Goal: Task Accomplishment & Management: Use online tool/utility

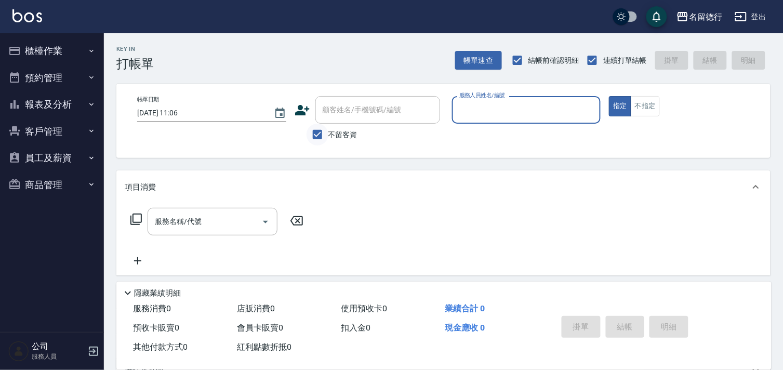
click at [317, 132] on input "不留客資" at bounding box center [317, 135] width 22 height 22
checkbox input "false"
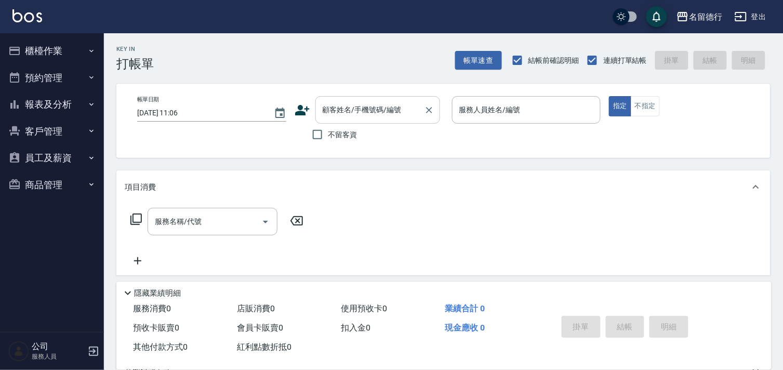
click at [326, 115] on input "顧客姓名/手機號碼/編號" at bounding box center [370, 110] width 100 height 18
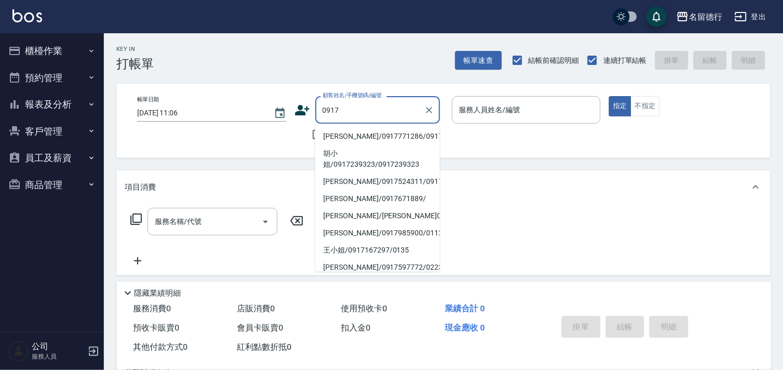
click at [336, 137] on li "[PERSON_NAME]/0917771286/0917771286" at bounding box center [377, 136] width 125 height 17
type input "[PERSON_NAME]/0917771286/0917771286"
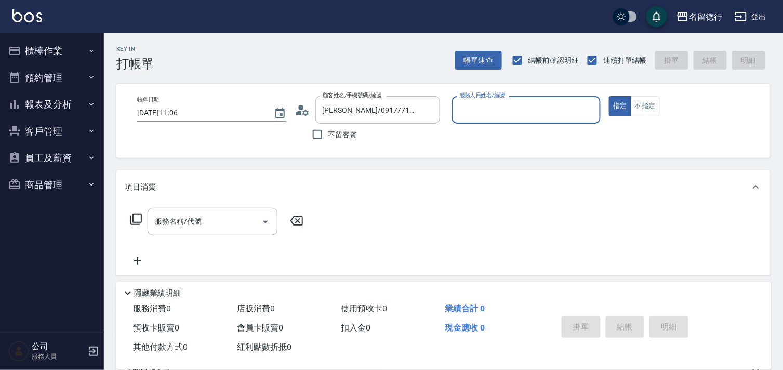
type input "婉如-10"
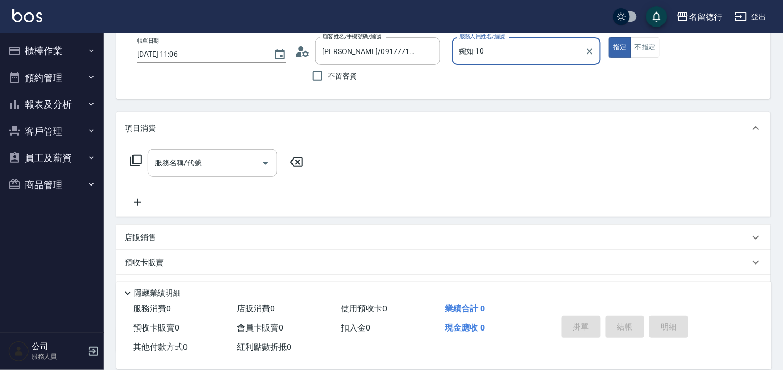
scroll to position [139, 0]
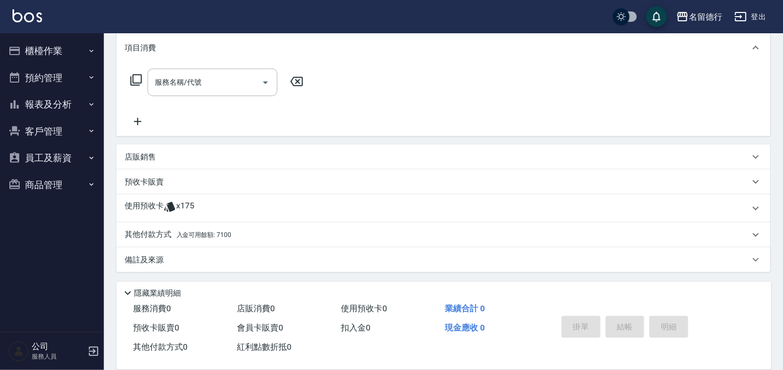
click at [170, 203] on icon at bounding box center [169, 207] width 11 height 10
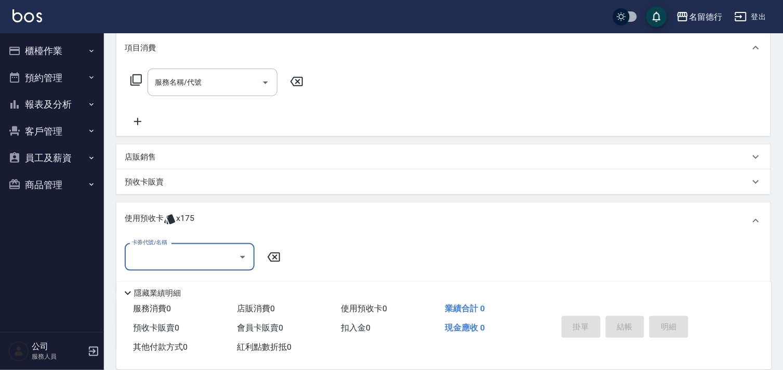
scroll to position [0, 0]
click at [168, 261] on input "卡券代號/名稱" at bounding box center [181, 257] width 105 height 18
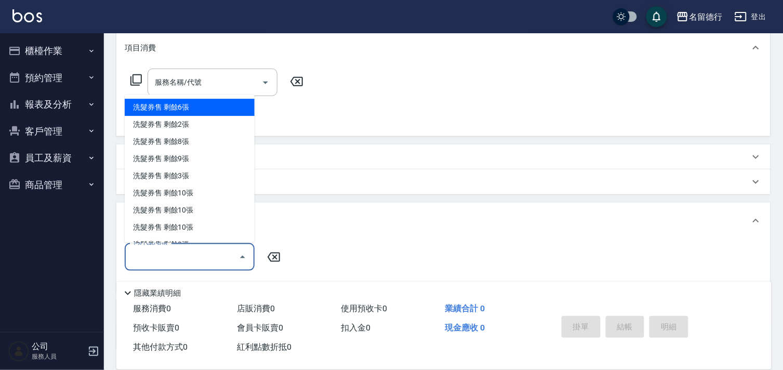
click at [145, 108] on div "洗髮券售 剩餘6張" at bounding box center [190, 107] width 130 height 17
type input "洗髮券售"
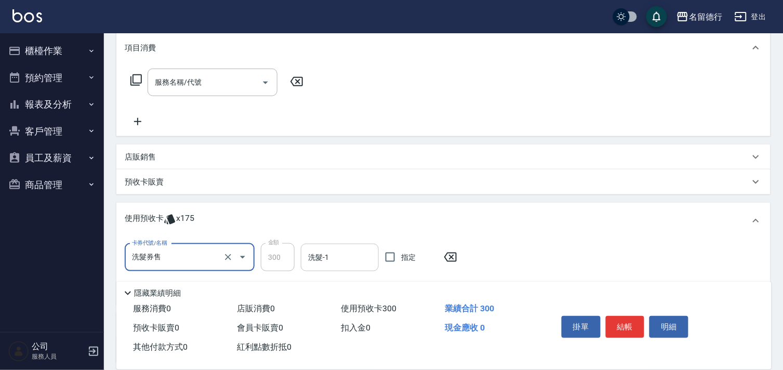
click at [323, 259] on div "洗髮-1 洗髮-1" at bounding box center [340, 258] width 78 height 28
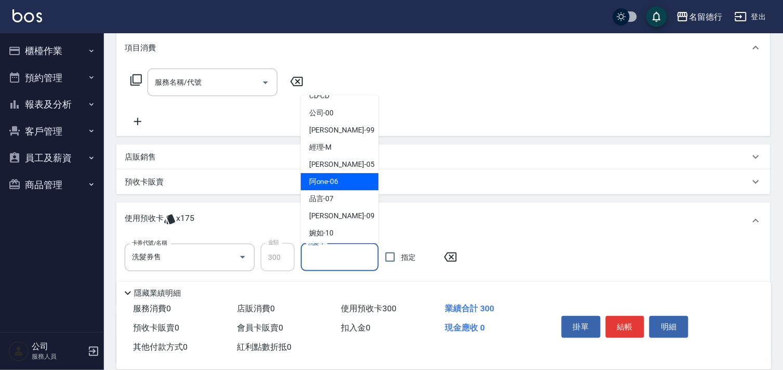
scroll to position [14, 0]
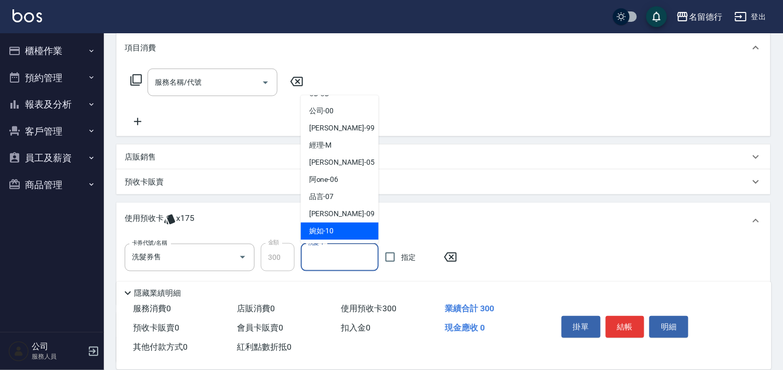
click at [328, 235] on span "[PERSON_NAME] -10" at bounding box center [321, 231] width 25 height 11
type input "婉如-10"
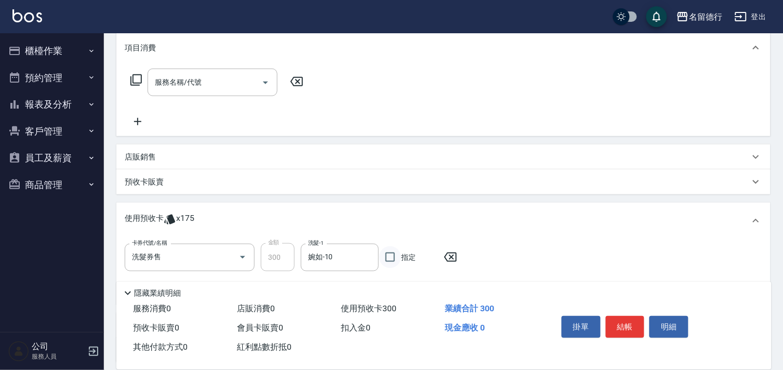
click at [393, 256] on input "指定" at bounding box center [390, 257] width 22 height 22
checkbox input "true"
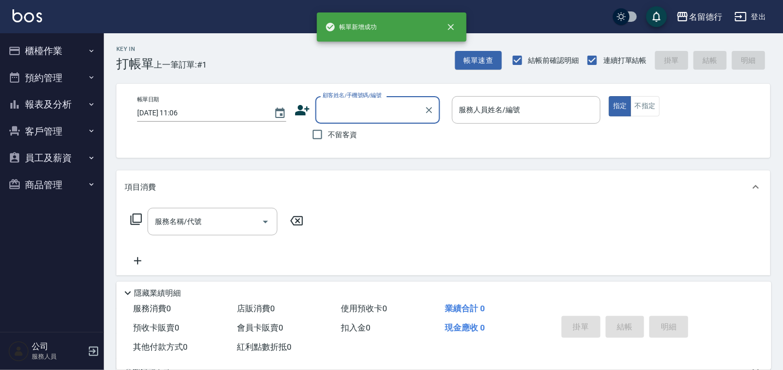
scroll to position [0, 0]
